Goal: Task Accomplishment & Management: Complete application form

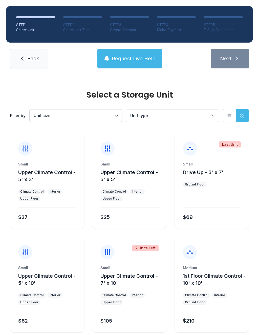
click at [28, 57] on span "Back" at bounding box center [33, 58] width 12 height 7
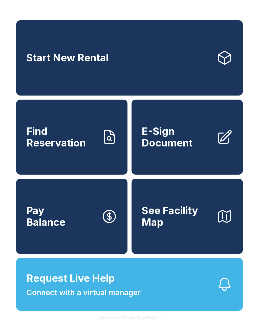
click at [199, 297] on button "Request Live Help Connect with a virtual manager" at bounding box center [129, 284] width 227 height 53
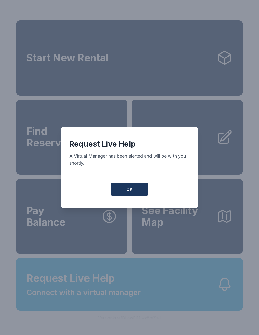
click at [124, 194] on button "OK" at bounding box center [130, 189] width 38 height 13
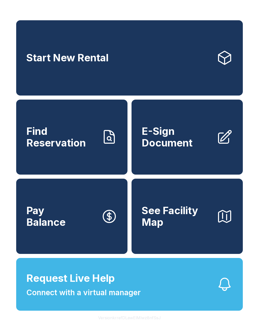
click at [172, 139] on span "E-Sign Document" at bounding box center [177, 136] width 71 height 23
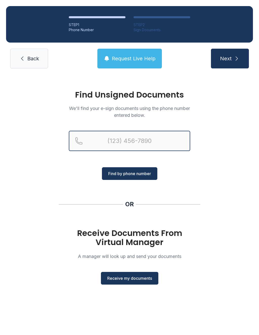
click at [107, 139] on input "Reservation phone number" at bounding box center [130, 141] width 122 height 20
type input "("
click at [230, 59] on button "Next" at bounding box center [230, 59] width 38 height 20
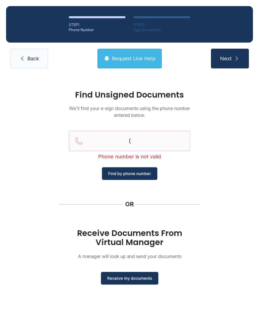
click at [239, 198] on div "Find Unsigned Documents We'll find your e-sign documents using the phone number…" at bounding box center [129, 189] width 259 height 230
click at [148, 273] on button "Receive my documents" at bounding box center [129, 278] width 57 height 13
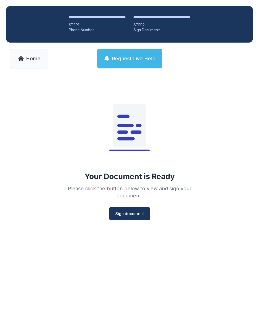
click at [139, 214] on span "Sign document" at bounding box center [129, 213] width 29 height 6
click at [33, 64] on link "Home" at bounding box center [29, 59] width 38 height 20
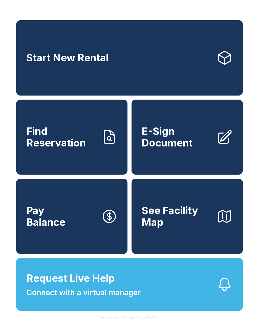
click at [169, 145] on span "E-Sign Document" at bounding box center [177, 136] width 71 height 23
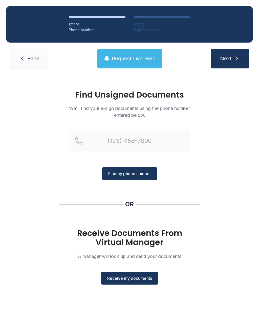
click at [138, 277] on span "Receive my documents" at bounding box center [129, 278] width 45 height 6
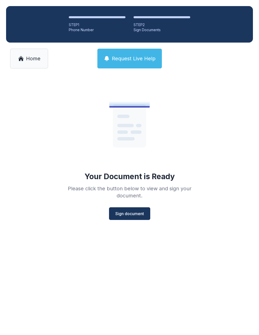
click at [138, 213] on span "Sign document" at bounding box center [129, 213] width 29 height 6
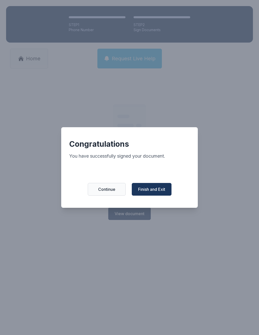
click at [153, 195] on button "Finish and Exit" at bounding box center [152, 189] width 40 height 13
